Goal: Contribute content

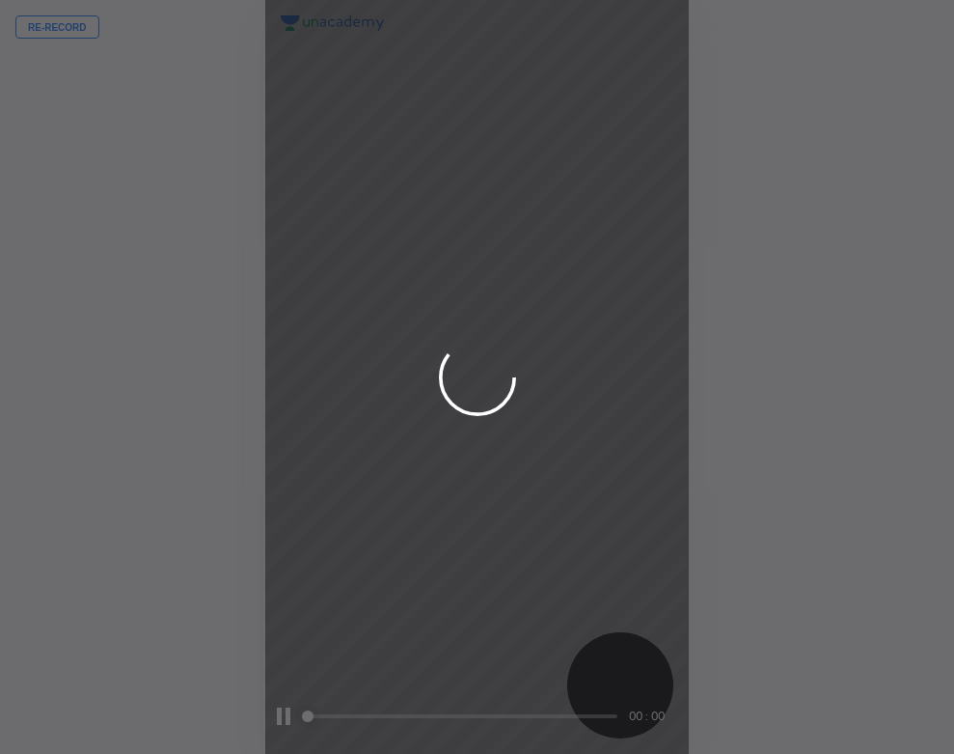
scroll to position [754, 646]
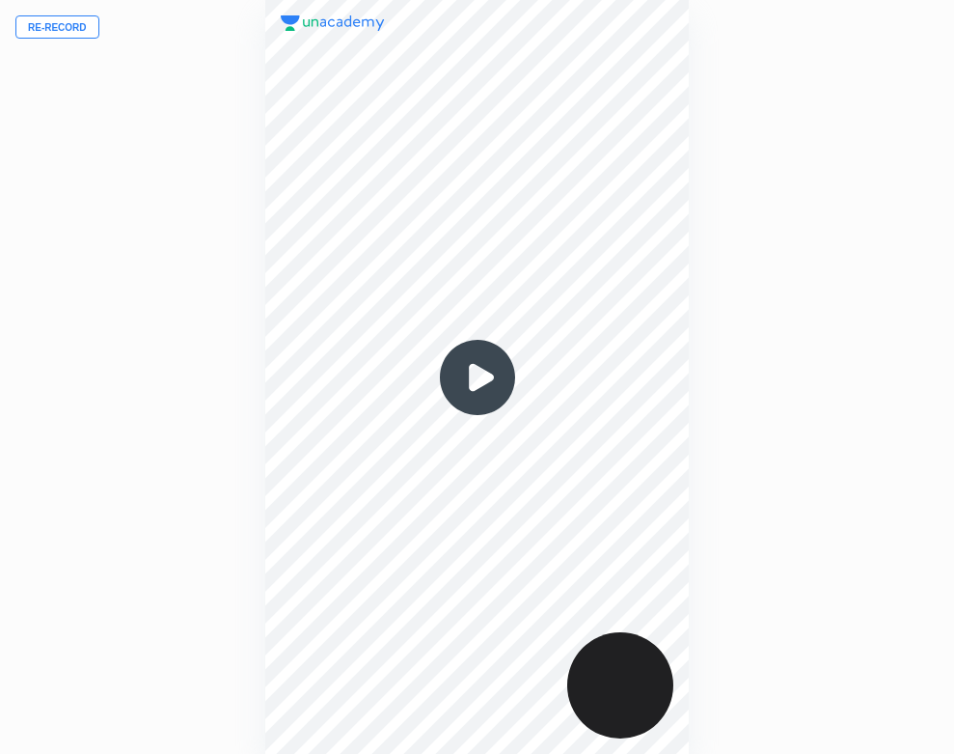
click at [69, 27] on button "Re-record" at bounding box center [57, 26] width 84 height 23
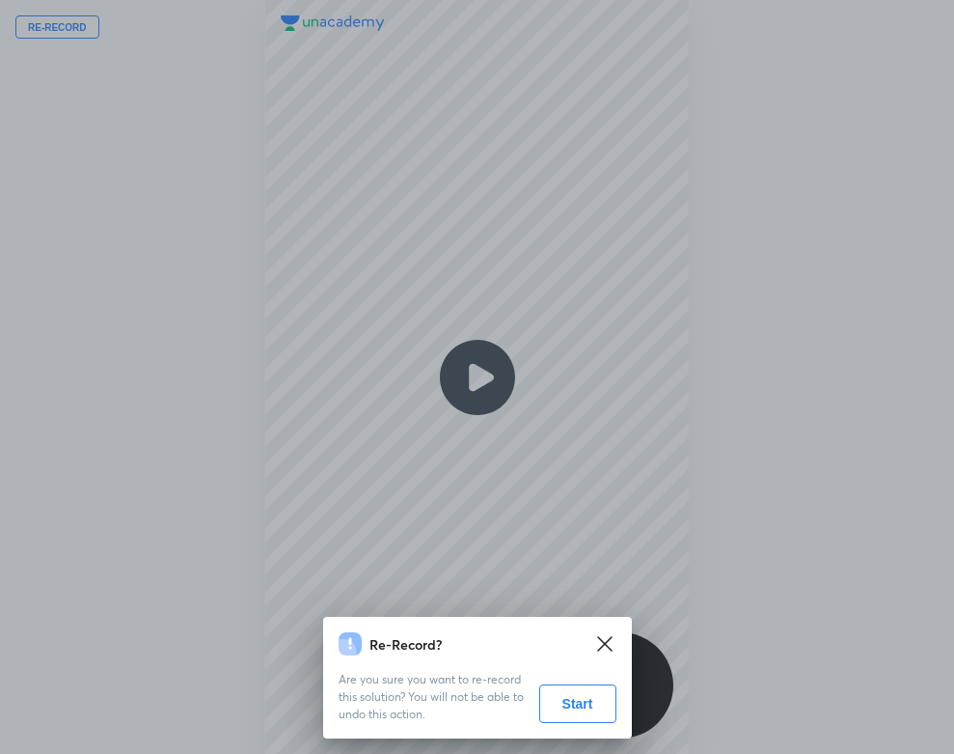
click at [565, 698] on button "Start" at bounding box center [577, 703] width 77 height 39
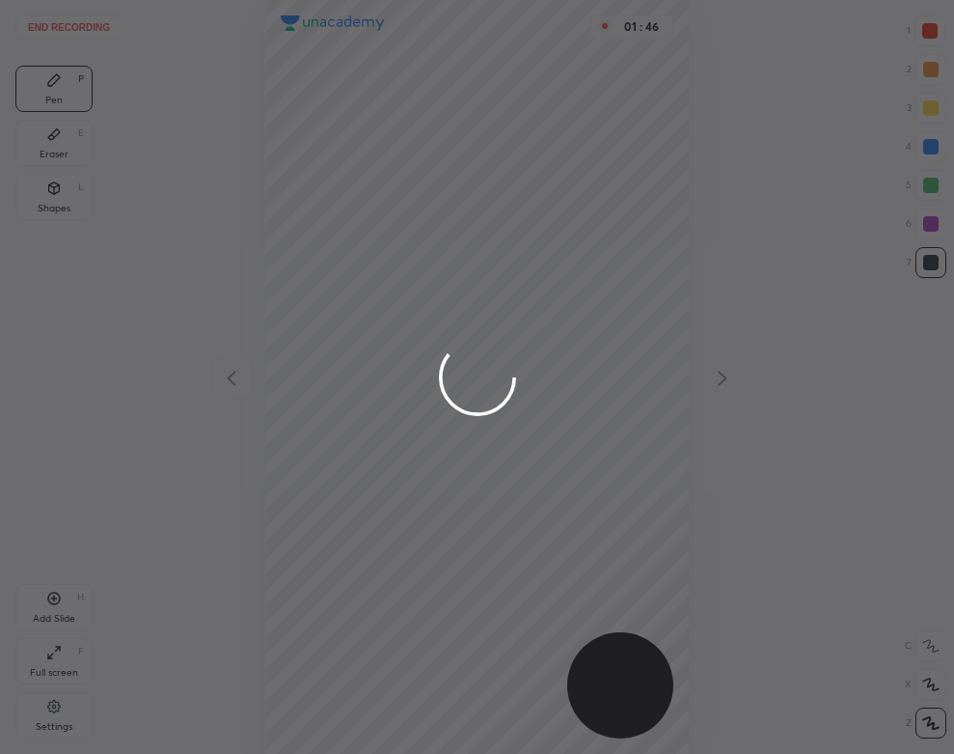
click at [328, 439] on div at bounding box center [477, 377] width 954 height 754
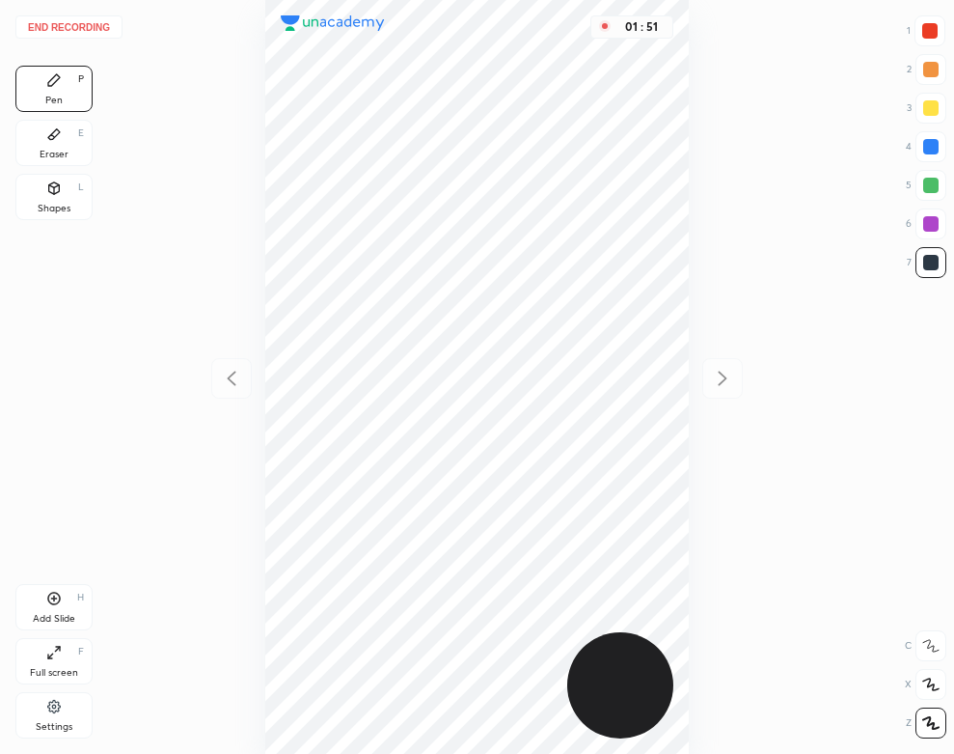
click at [41, 147] on div "Eraser E" at bounding box center [53, 143] width 77 height 46
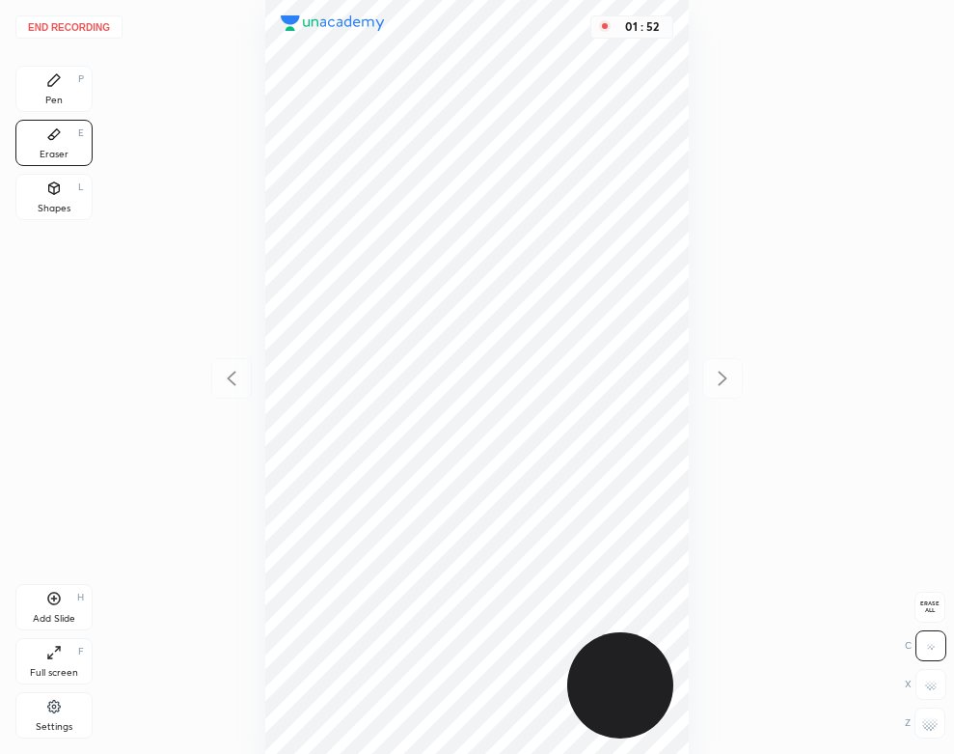
click at [27, 92] on div "Pen P" at bounding box center [53, 89] width 77 height 46
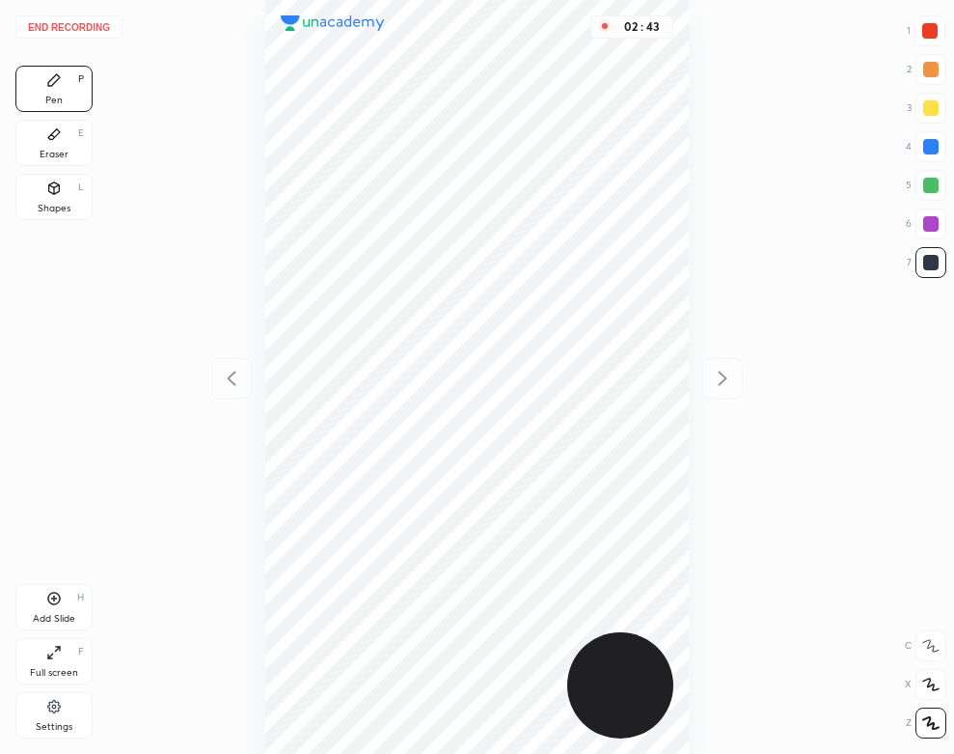
click at [690, 601] on div "02 : 43" at bounding box center [477, 377] width 646 height 754
click at [695, 591] on div "02 : 43" at bounding box center [477, 377] width 646 height 754
click at [77, 26] on button "End recording" at bounding box center [68, 26] width 107 height 23
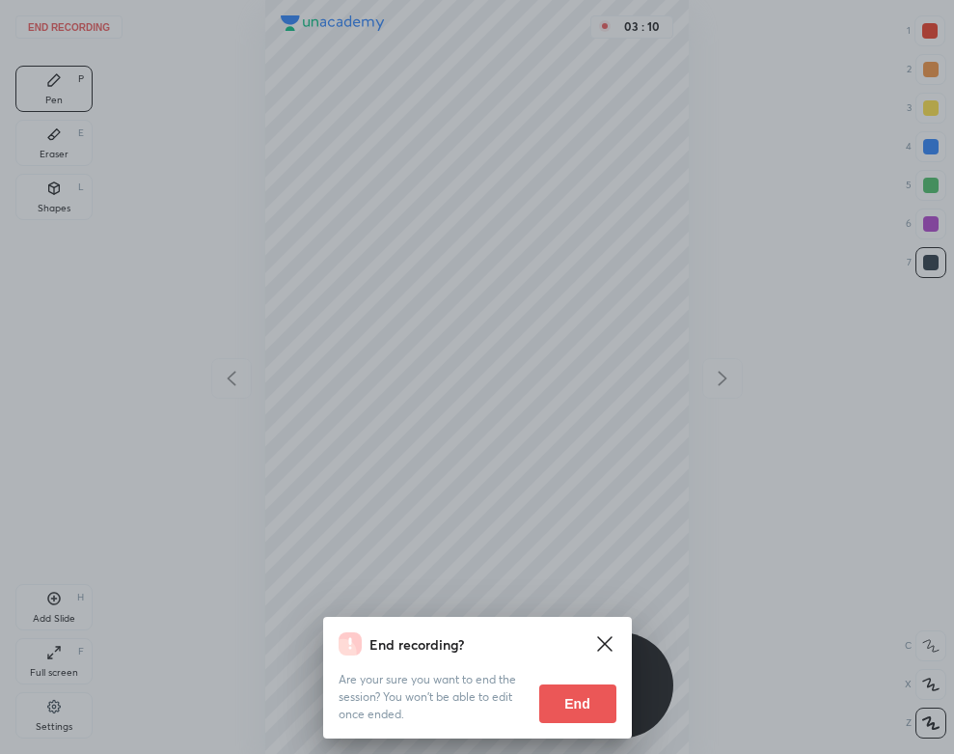
click at [587, 713] on button "End" at bounding box center [577, 703] width 77 height 39
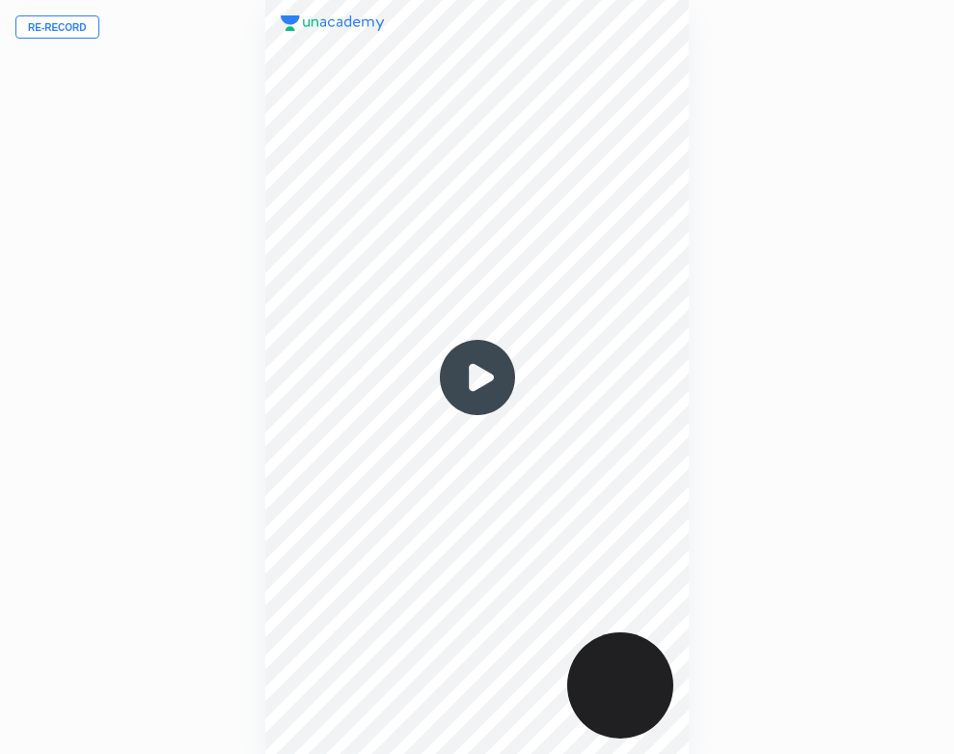
click at [494, 373] on img at bounding box center [477, 377] width 93 height 93
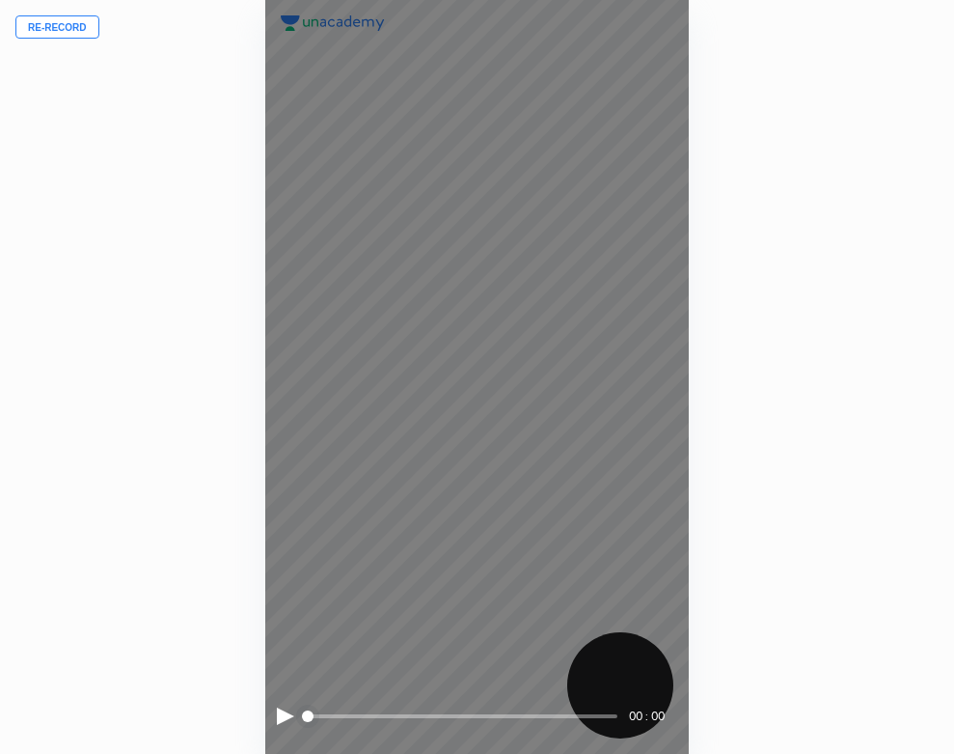
click at [281, 713] on div at bounding box center [285, 715] width 17 height 17
